Goal: Information Seeking & Learning: Check status

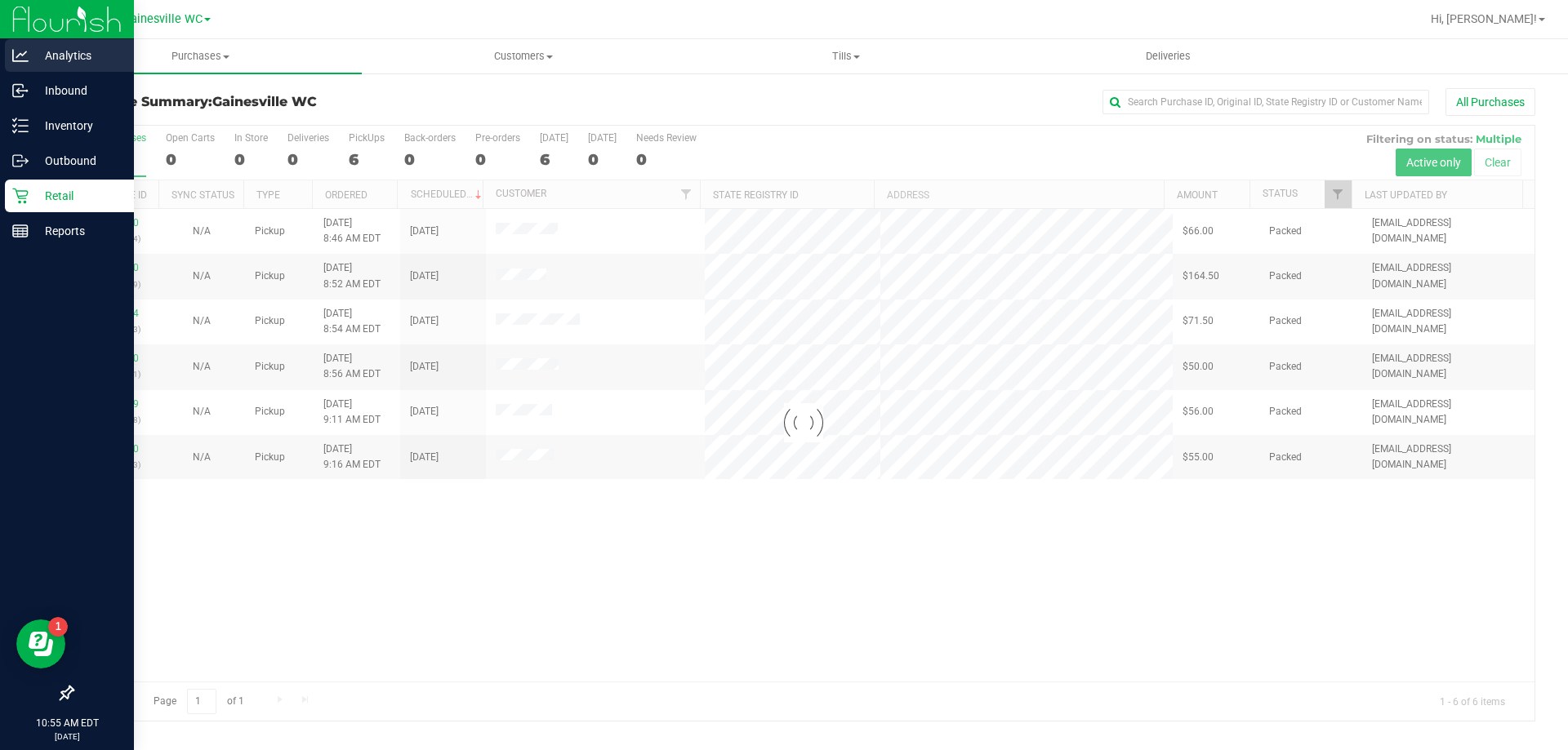
click at [34, 55] on p "Analytics" at bounding box center [78, 56] width 98 height 20
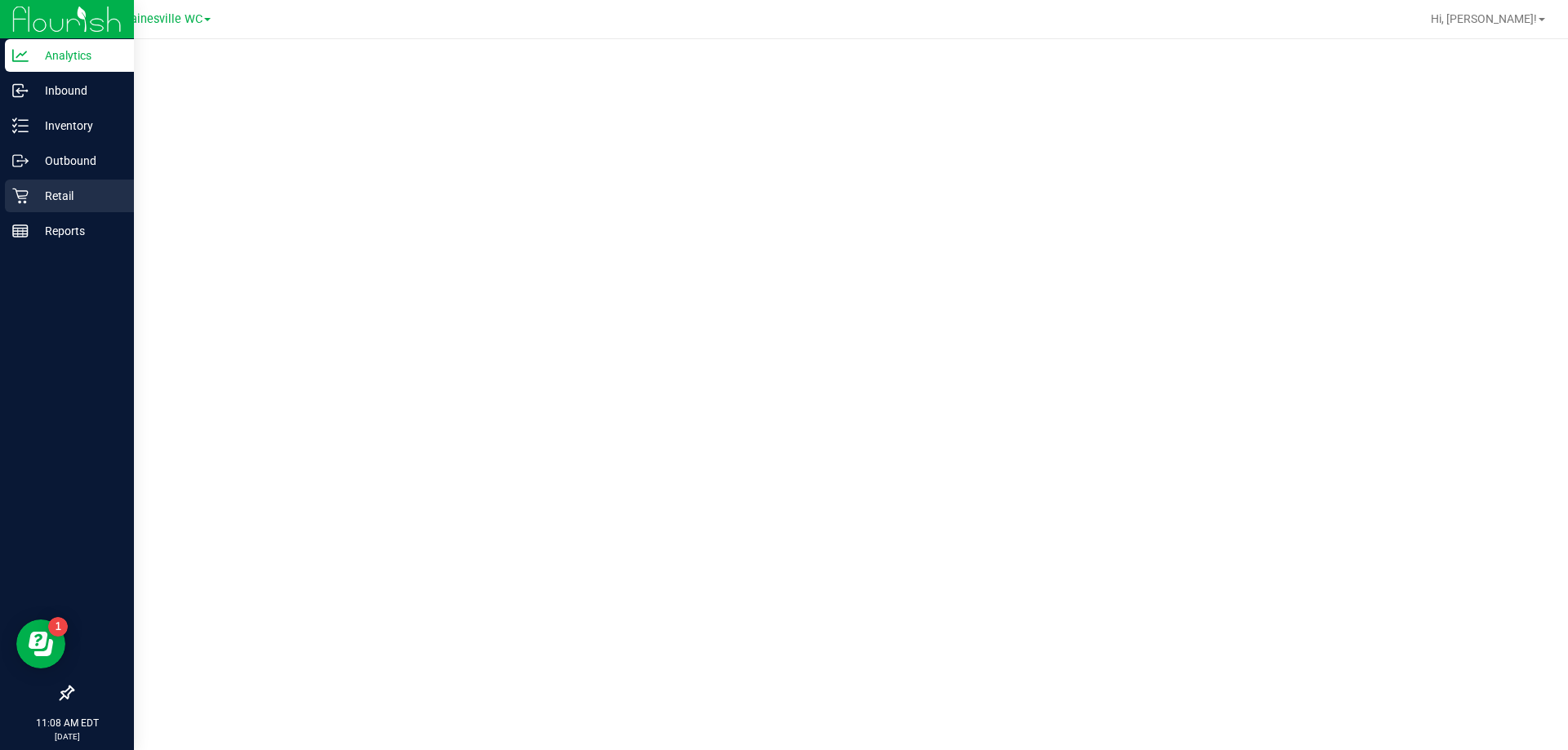
click at [67, 201] on p "Retail" at bounding box center [78, 196] width 98 height 20
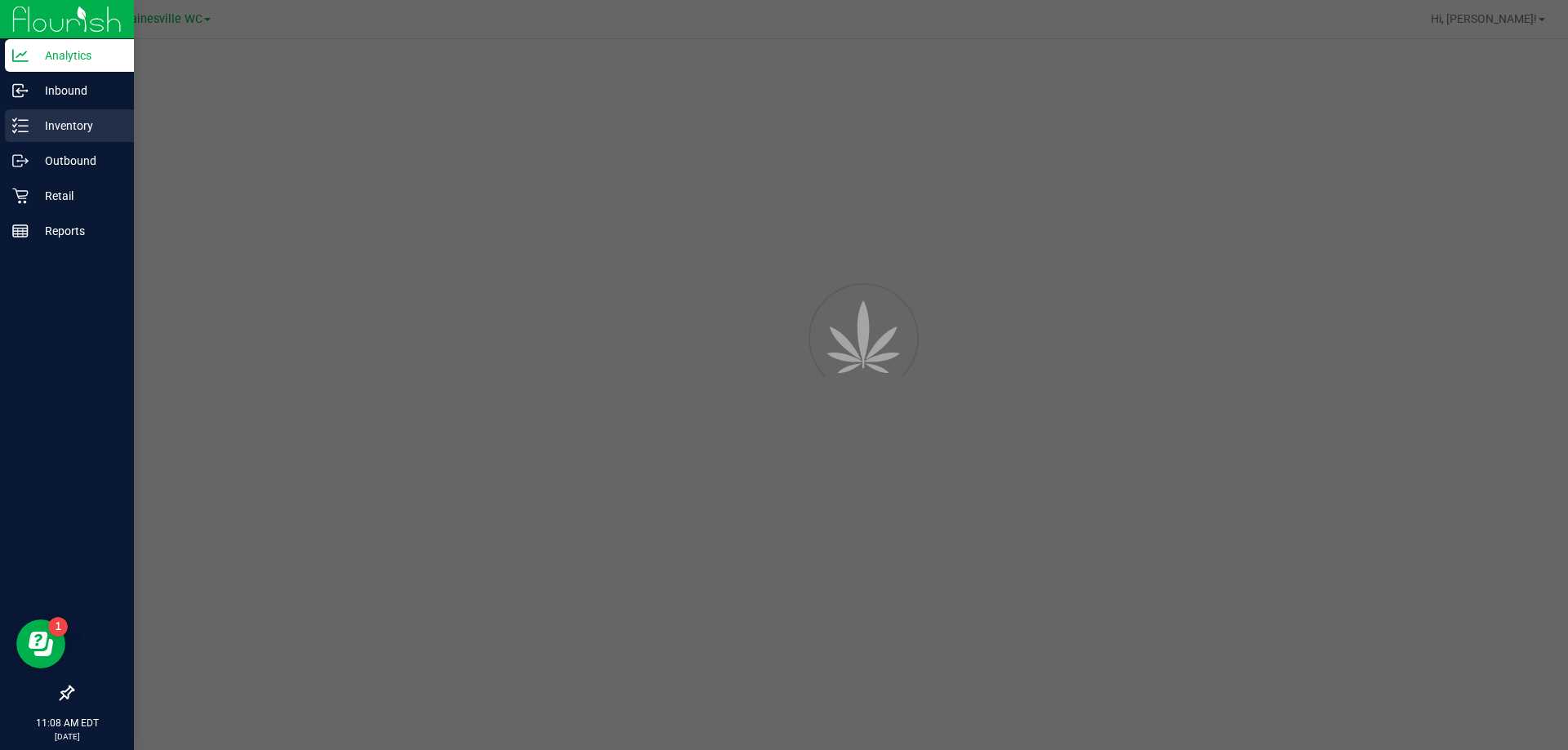
click at [76, 134] on p "Inventory" at bounding box center [78, 126] width 98 height 20
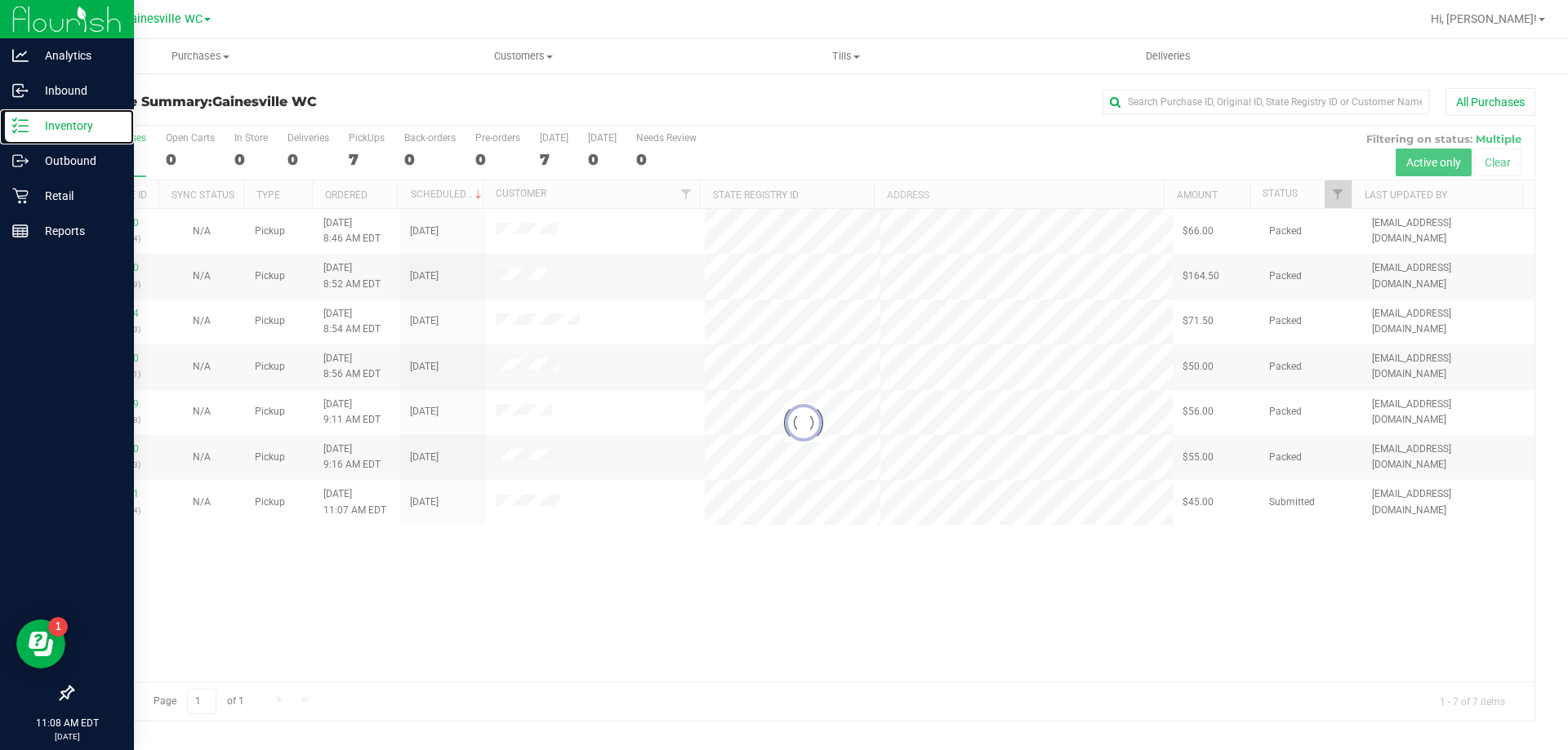
click at [76, 134] on p "Inventory" at bounding box center [78, 126] width 98 height 20
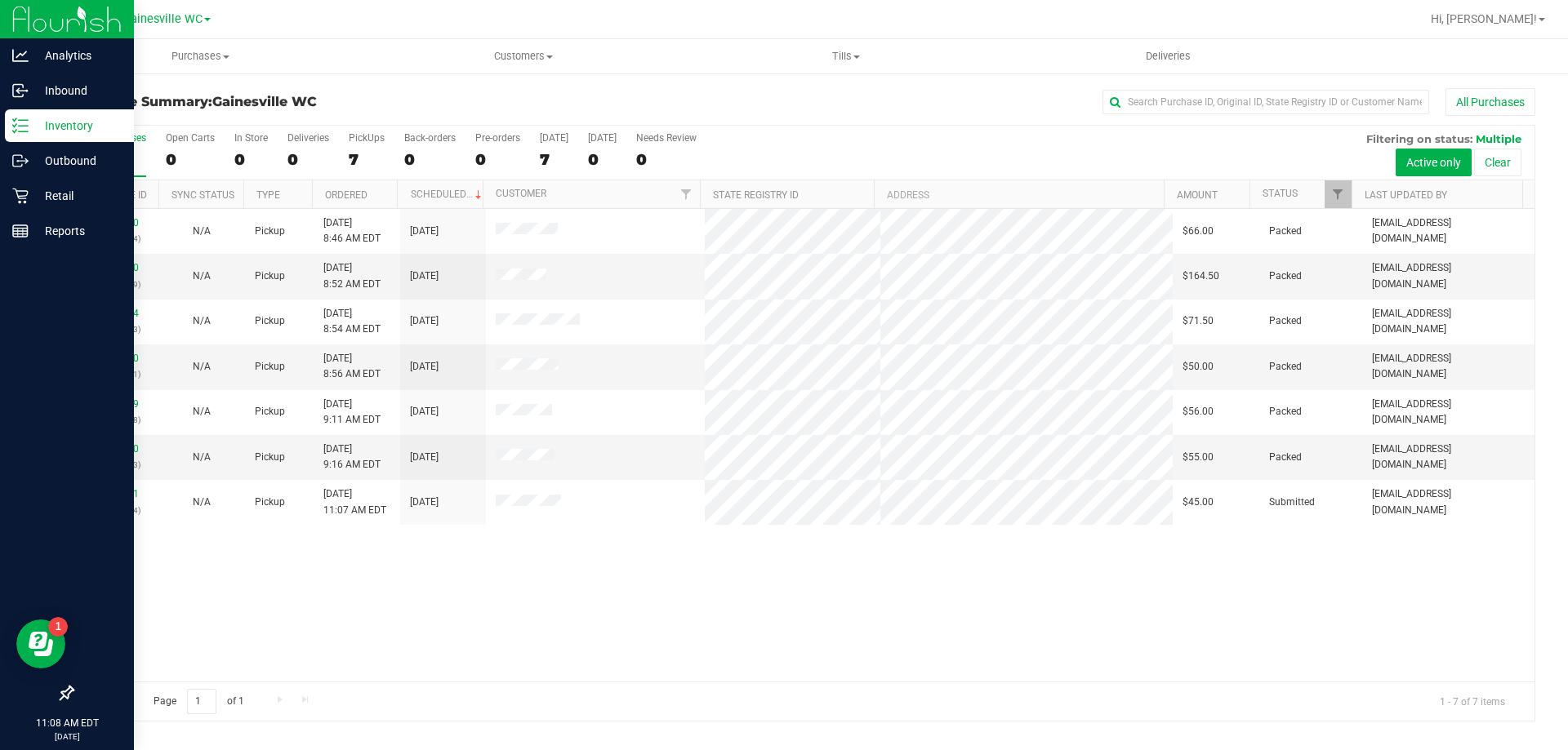
click at [65, 131] on p "Inventory" at bounding box center [78, 126] width 98 height 20
click at [78, 130] on p "Inventory" at bounding box center [78, 126] width 98 height 20
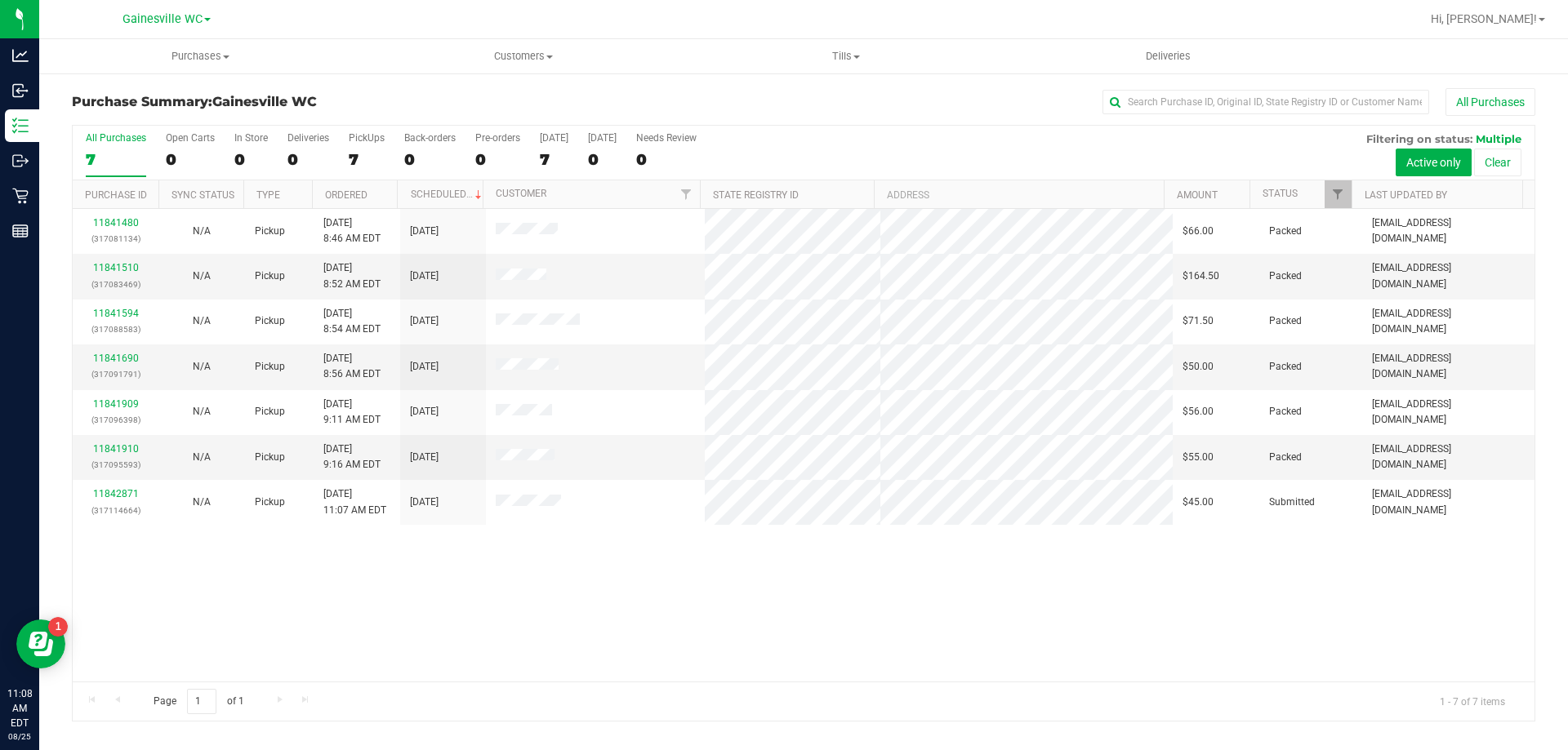
click at [426, 84] on div "Purchase Summary: [GEOGRAPHIC_DATA] WC All Purchases All Purchases 7 Open Carts…" at bounding box center [803, 404] width 1529 height 666
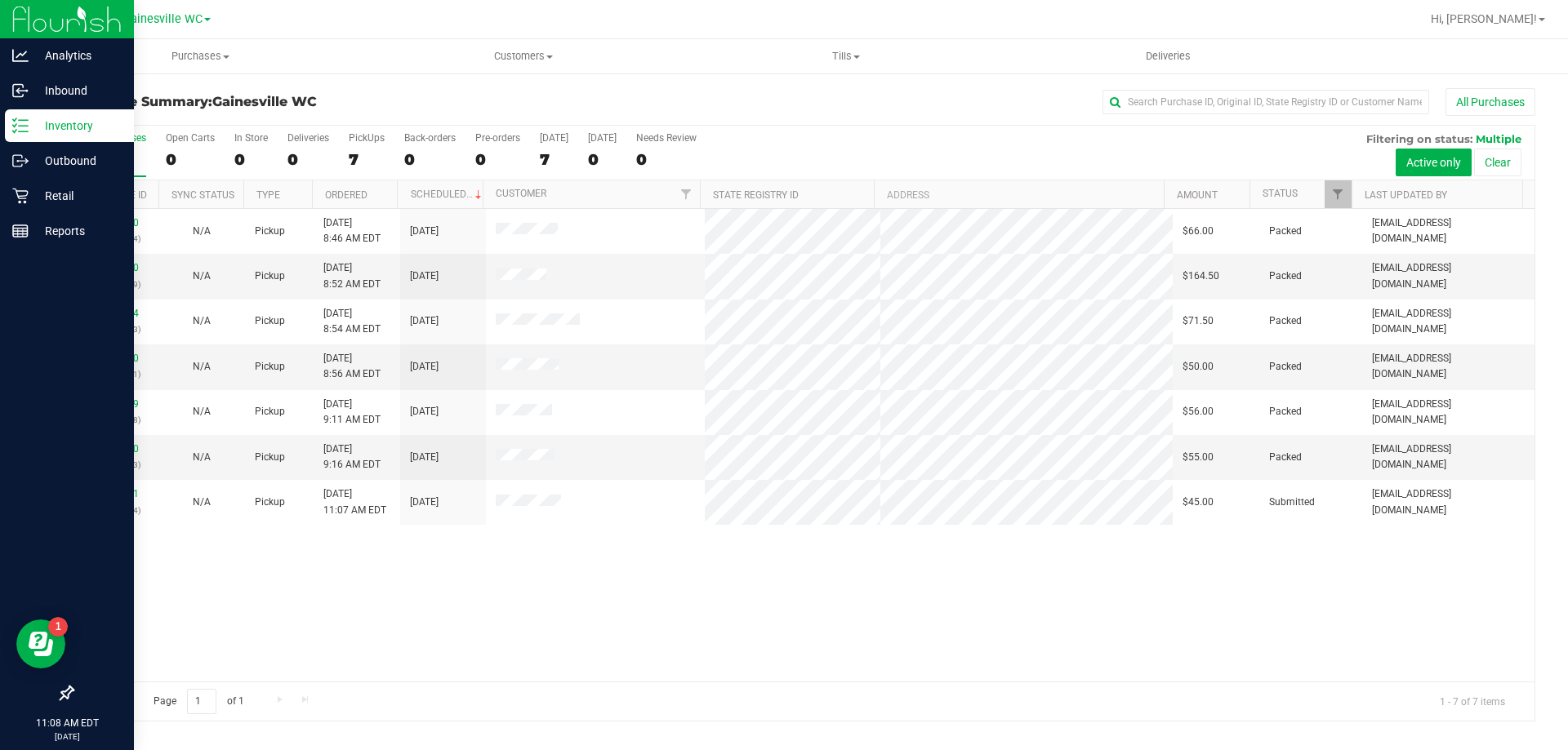
click at [80, 128] on p "Inventory" at bounding box center [78, 126] width 98 height 20
click at [85, 127] on p "Inventory" at bounding box center [78, 126] width 98 height 20
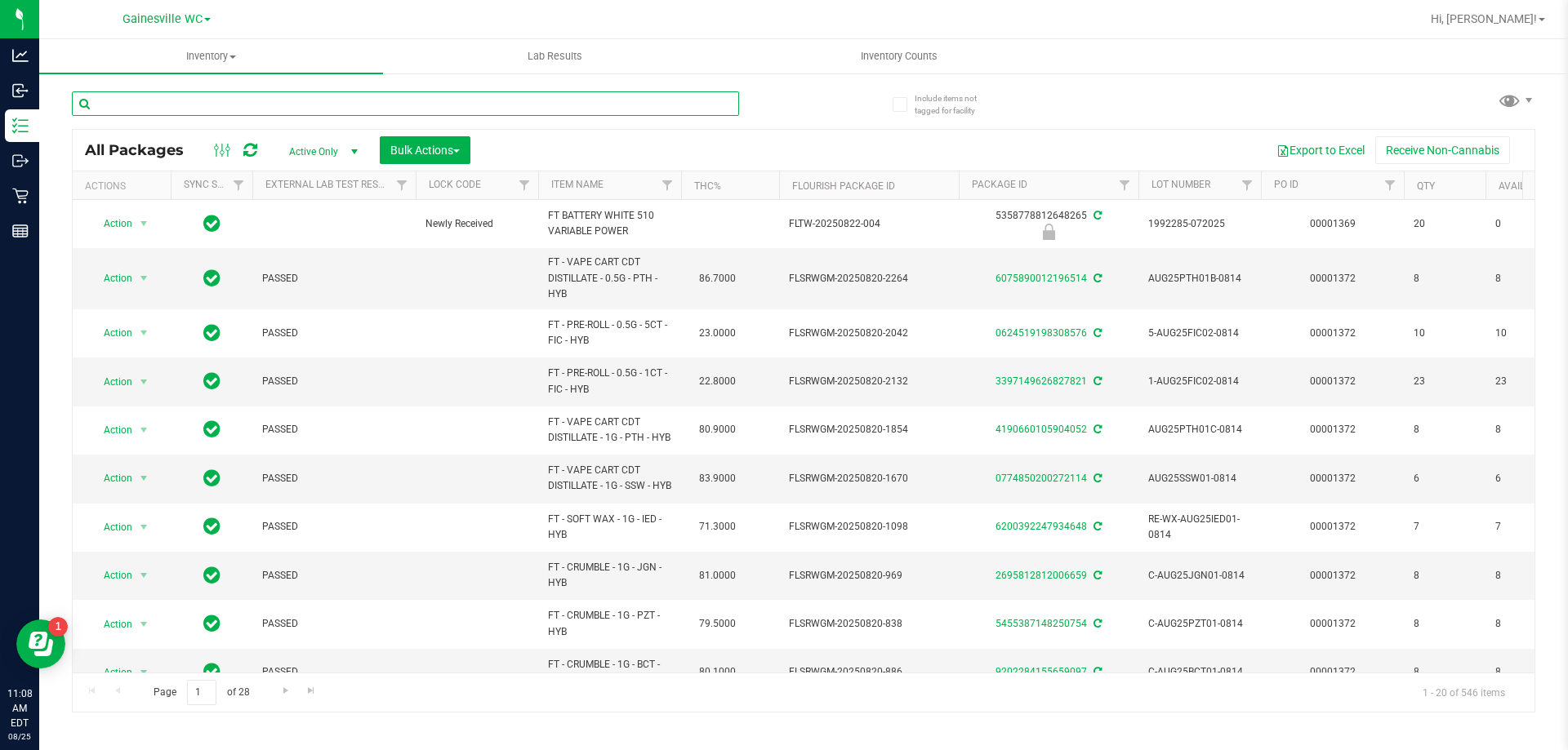
click at [265, 102] on input "text" at bounding box center [405, 104] width 667 height 25
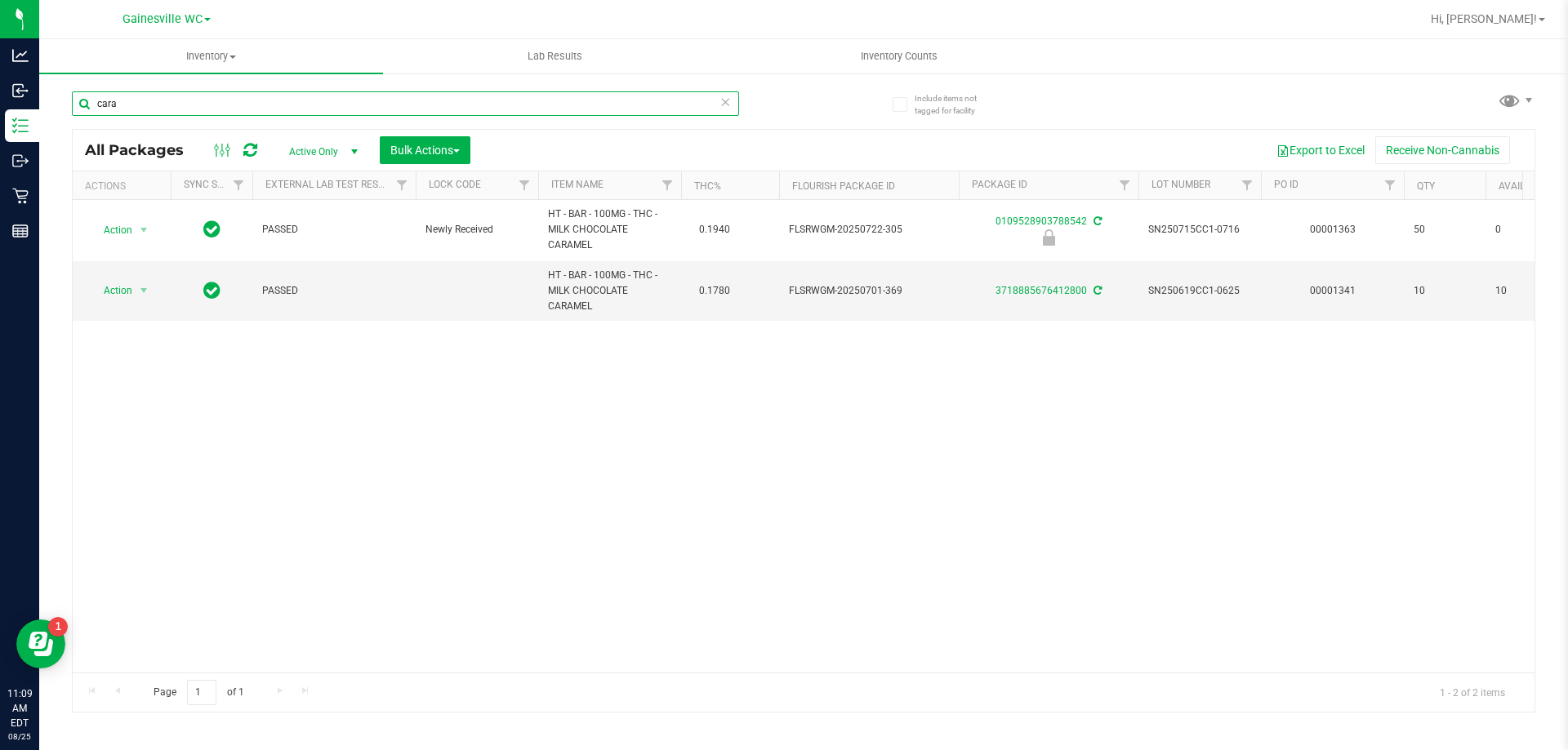
type input "cara"
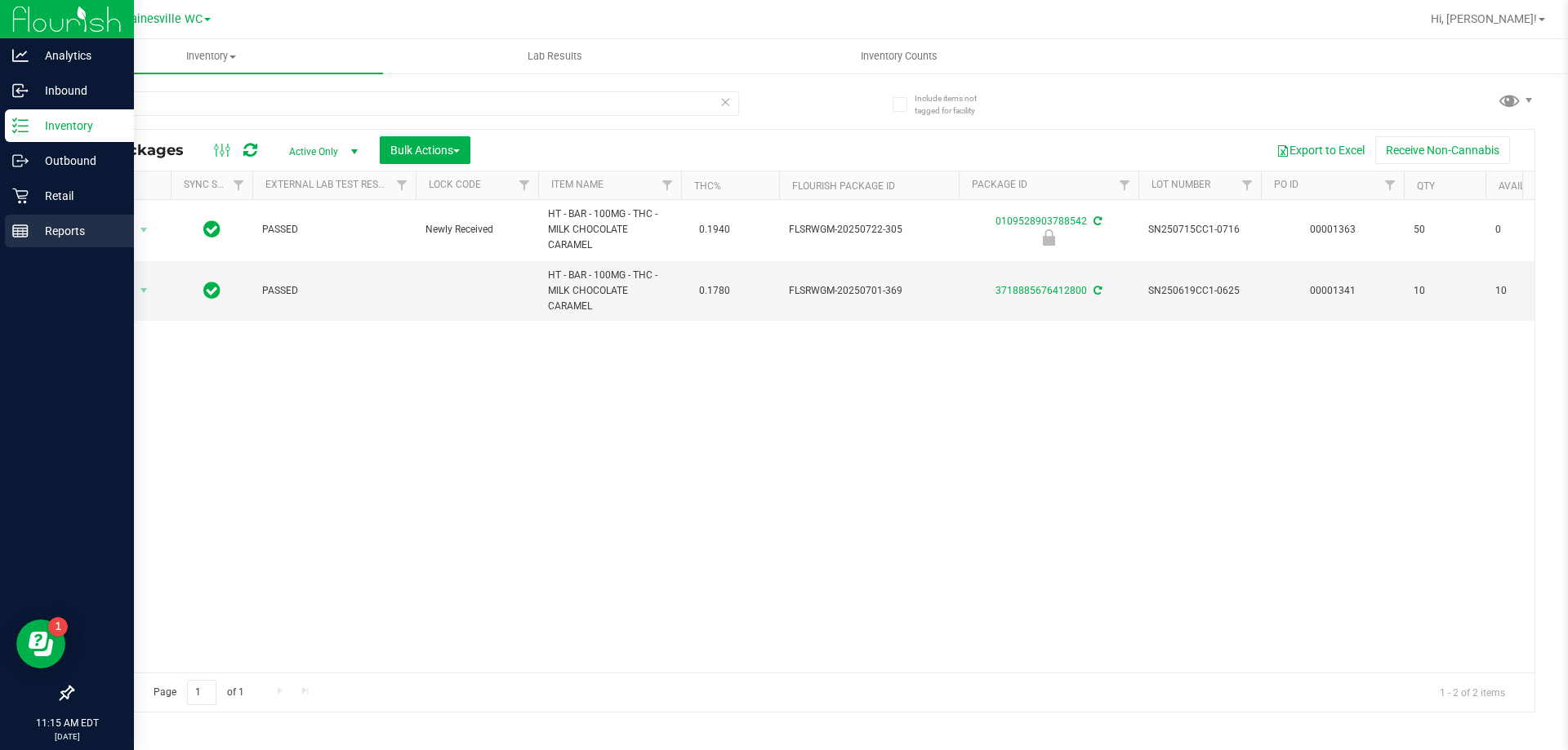
click at [73, 231] on p "Reports" at bounding box center [78, 232] width 98 height 20
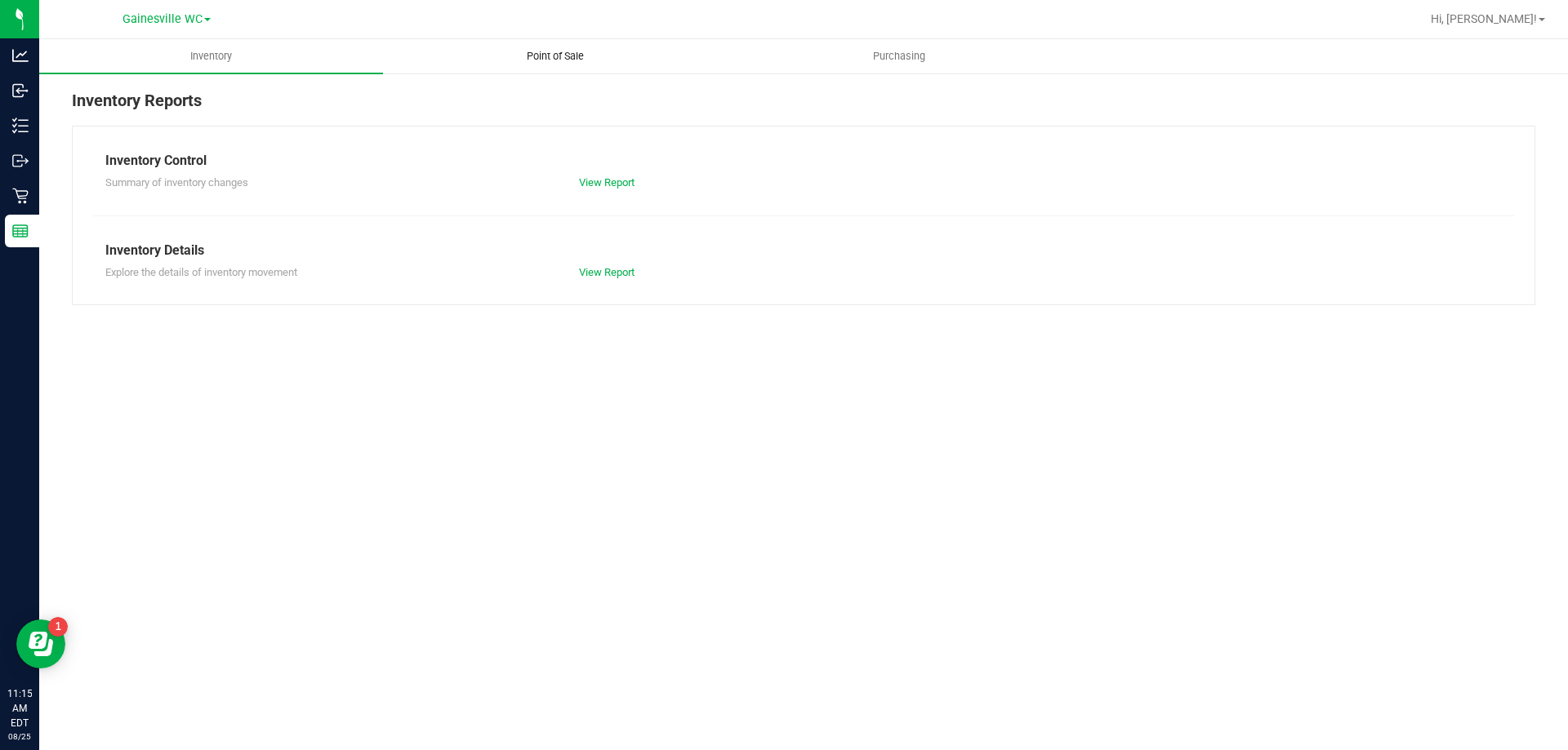
click at [566, 57] on span "Point of Sale" at bounding box center [554, 56] width 101 height 15
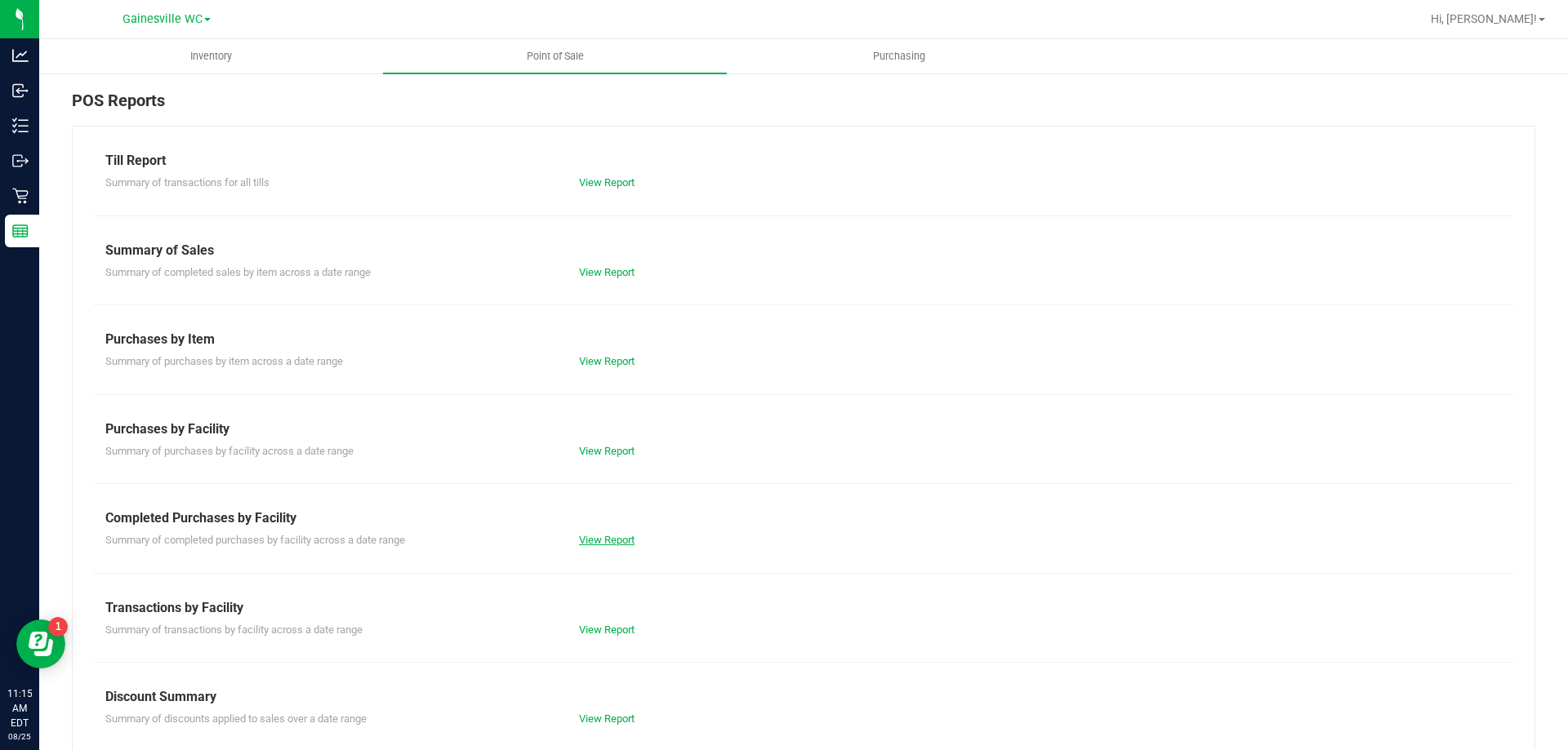
click at [611, 540] on link "View Report" at bounding box center [607, 540] width 56 height 12
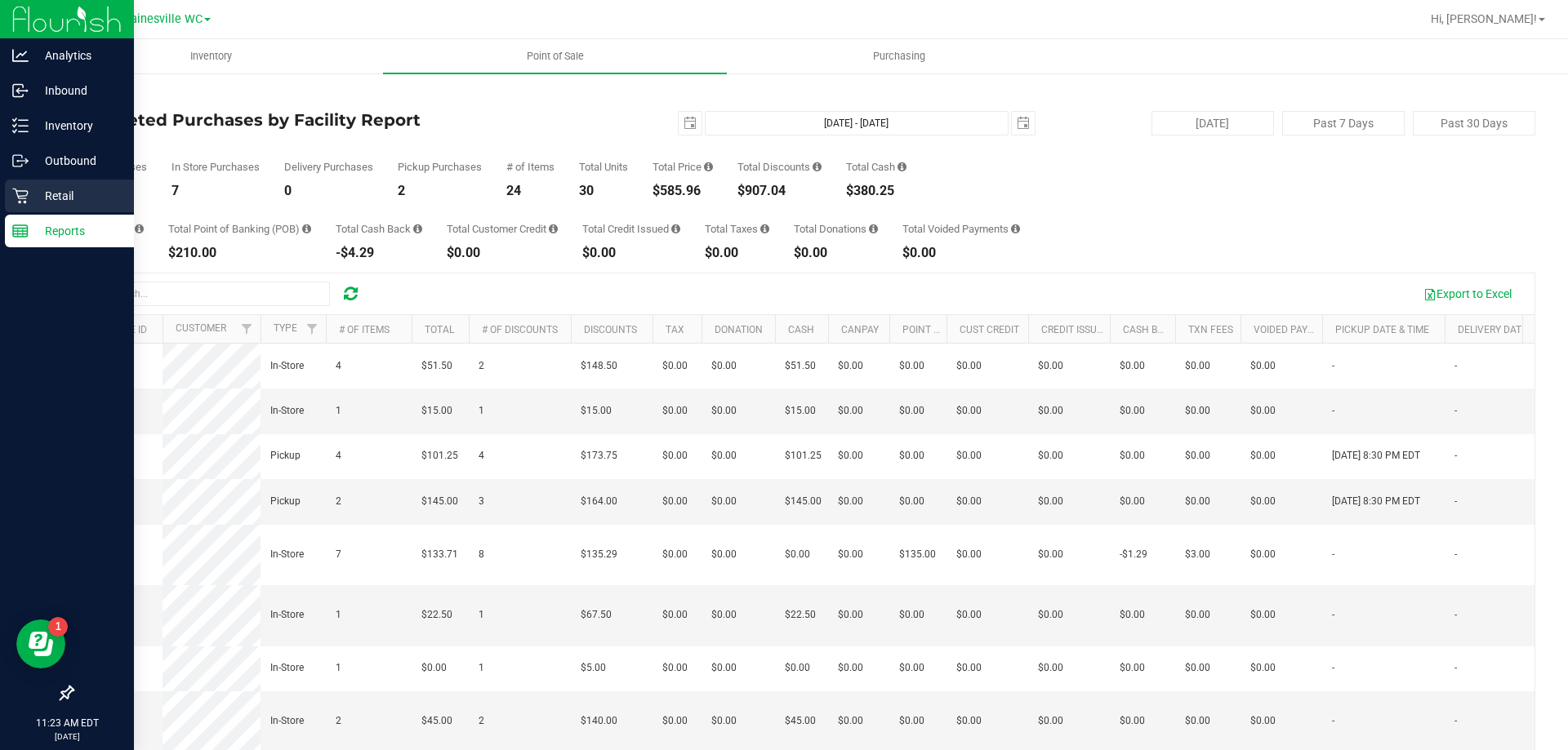
click at [47, 199] on p "Retail" at bounding box center [78, 196] width 98 height 20
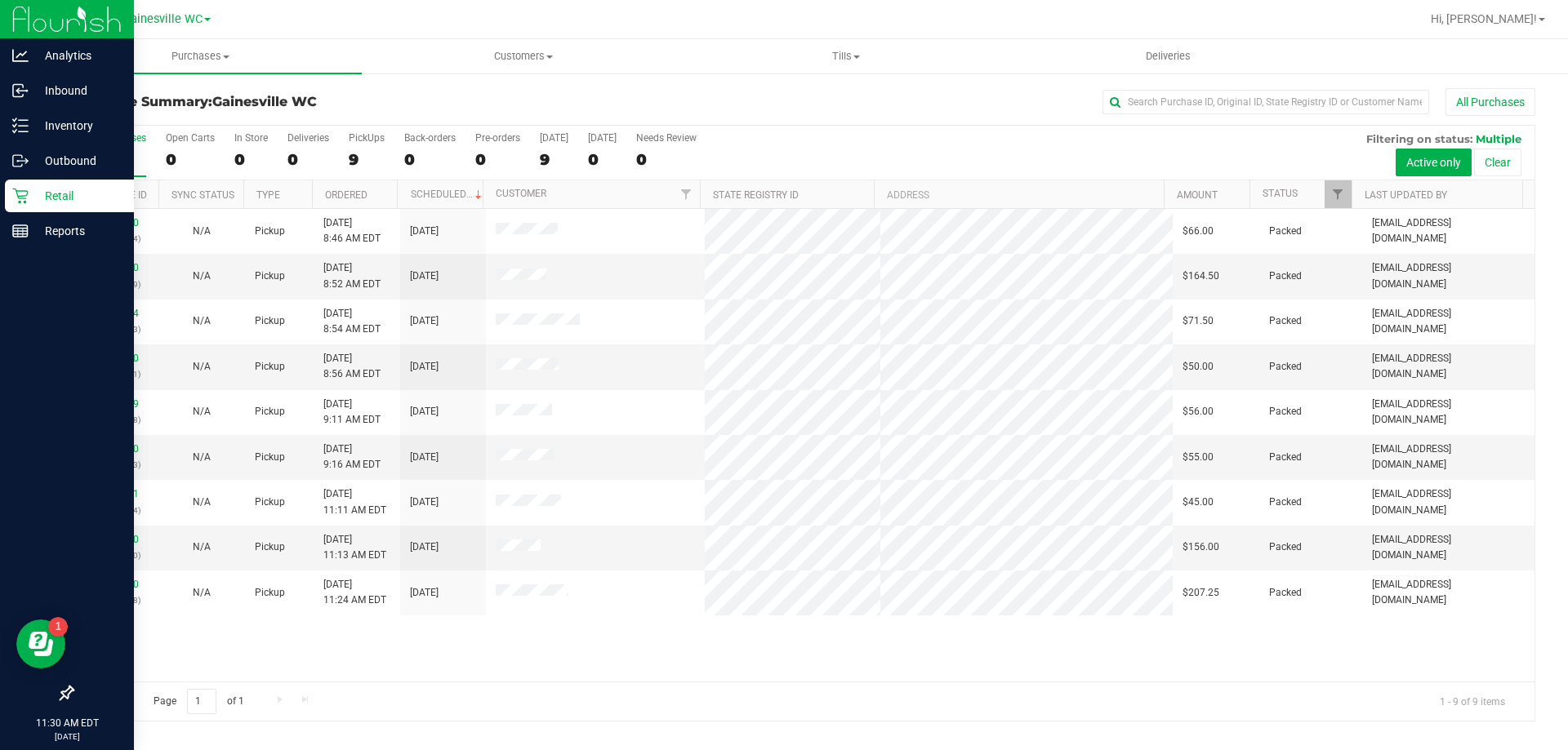
click at [607, 22] on div at bounding box center [856, 19] width 1128 height 32
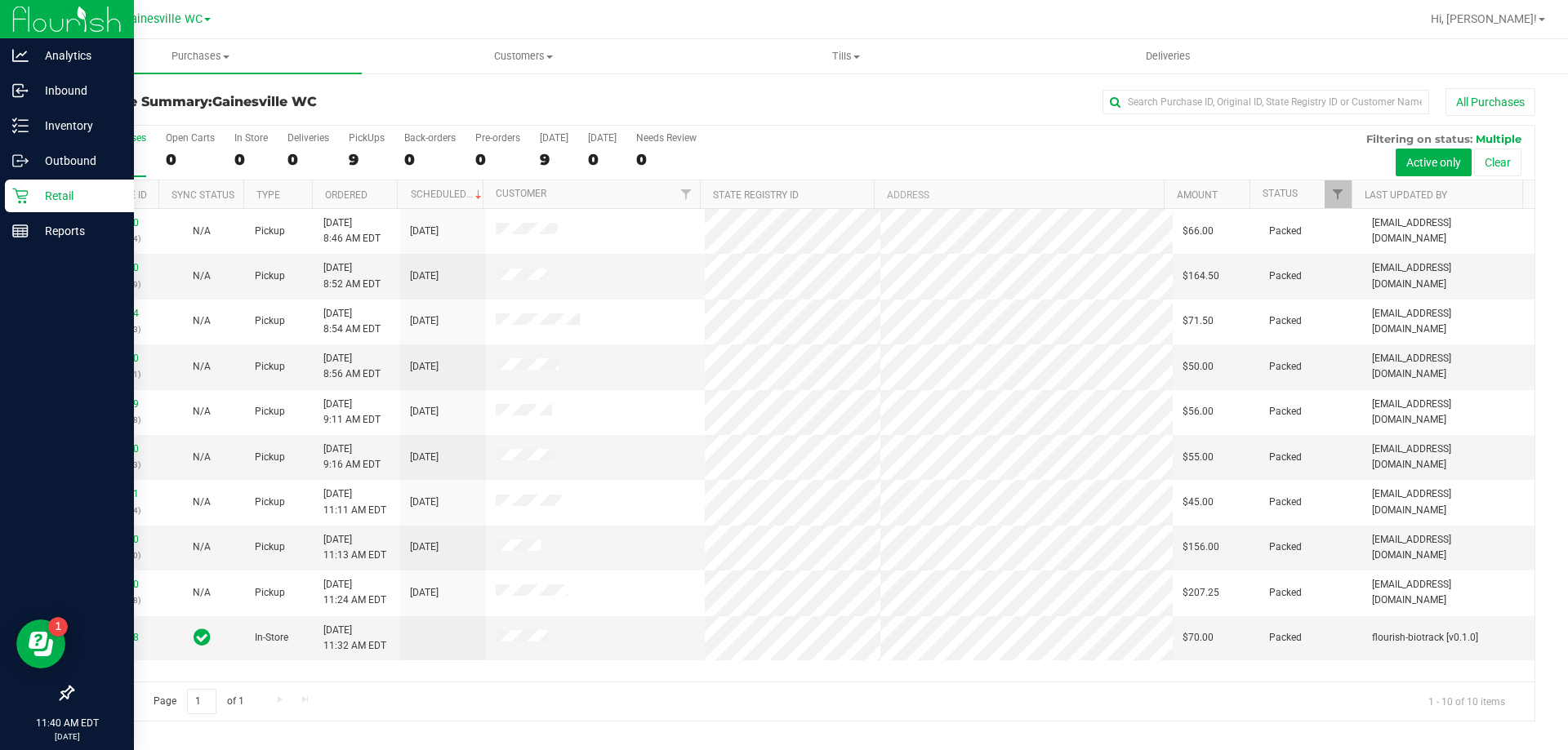
click at [118, 151] on div "9" at bounding box center [116, 159] width 61 height 19
click at [0, 0] on input "All Purchases 9" at bounding box center [0, 0] width 0 height 0
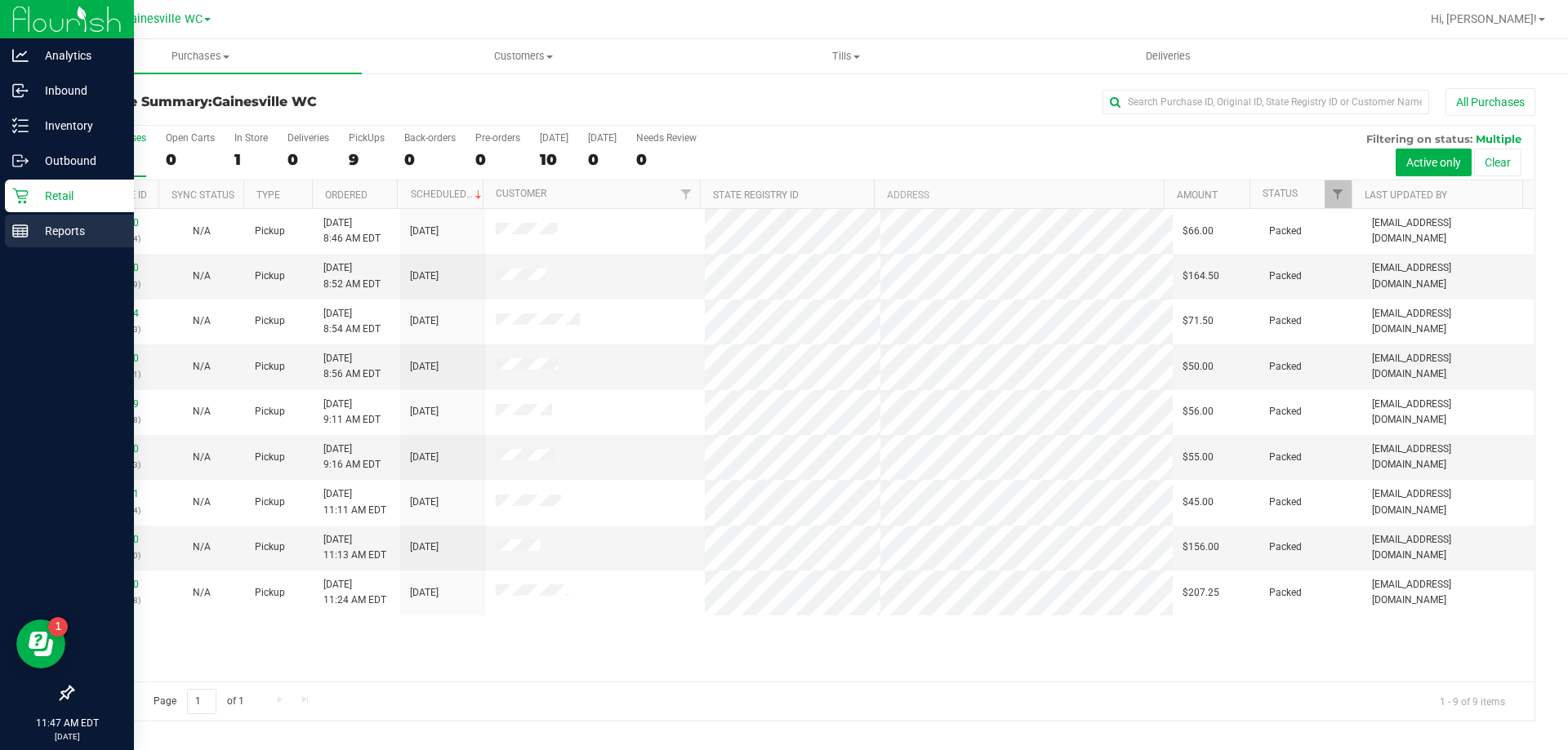
click at [59, 231] on p "Reports" at bounding box center [78, 232] width 98 height 20
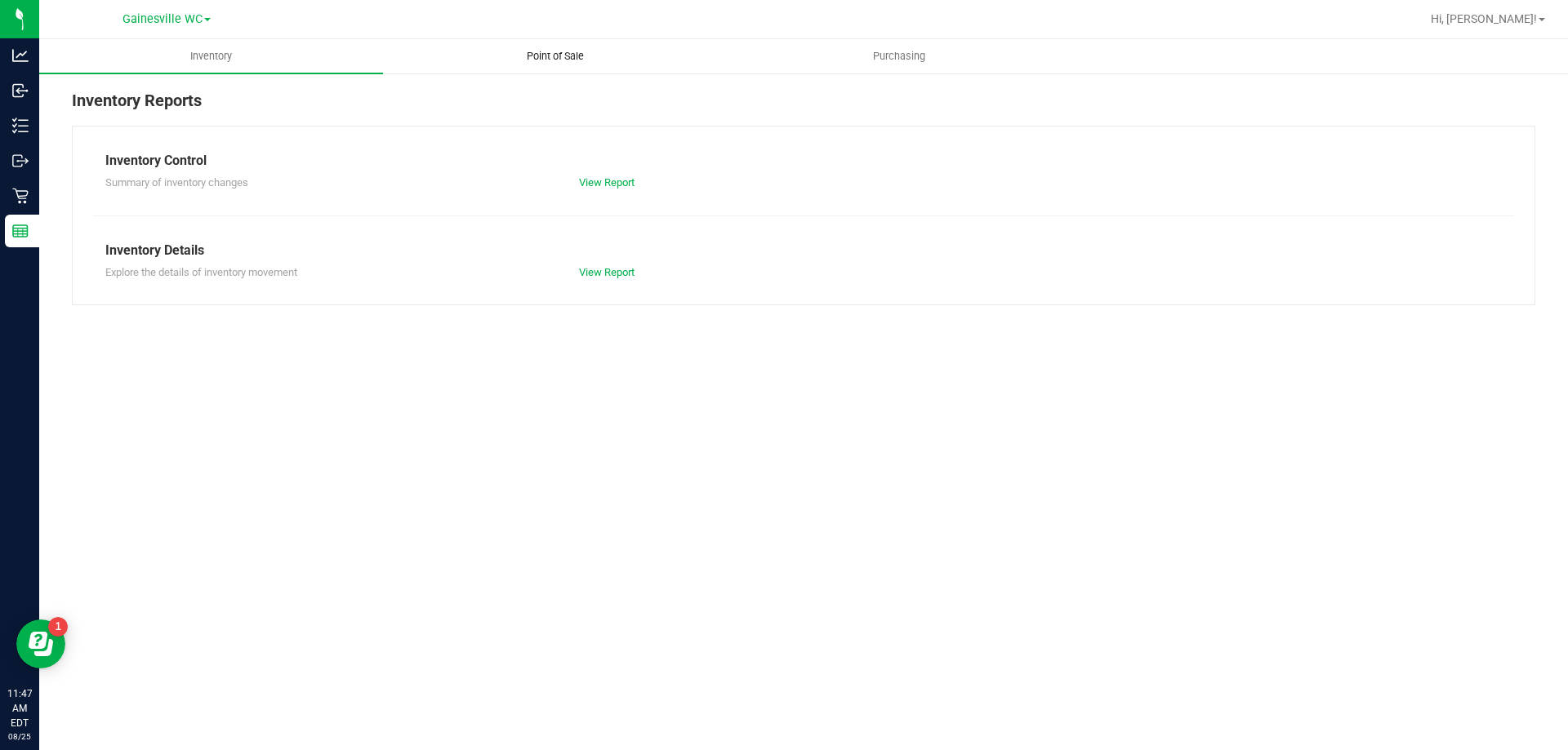
click at [562, 55] on span "Point of Sale" at bounding box center [554, 56] width 101 height 15
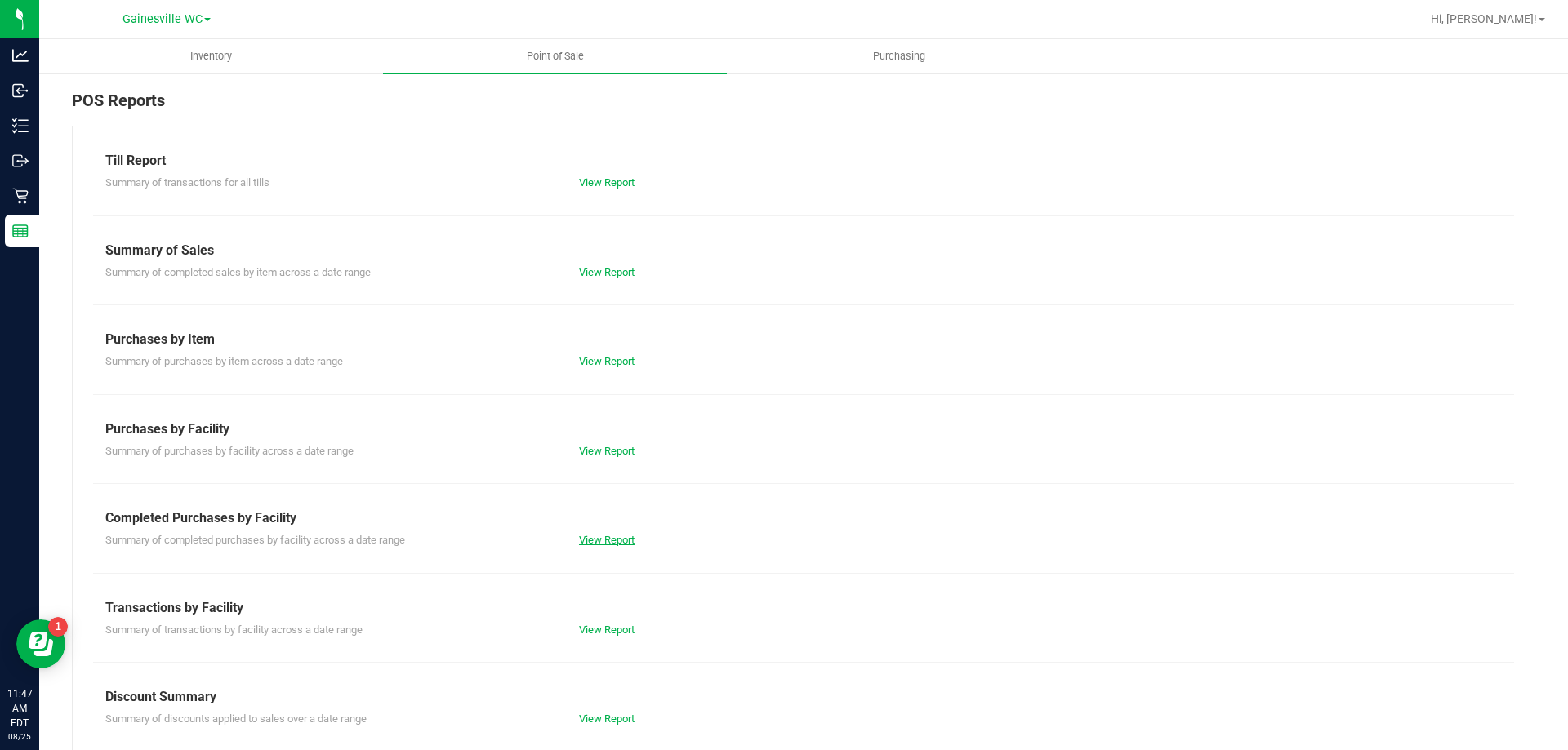
click at [601, 544] on link "View Report" at bounding box center [607, 540] width 56 height 12
